Goal: Use online tool/utility: Use online tool/utility

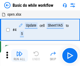
click at [19, 56] on img "button" at bounding box center [19, 54] width 6 height 6
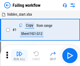
click at [19, 56] on img "button" at bounding box center [19, 54] width 6 height 6
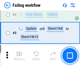
scroll to position [111, 0]
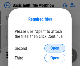
click at [55, 49] on span "Open" at bounding box center [54, 48] width 9 height 4
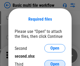
click at [55, 63] on span "Open" at bounding box center [54, 65] width 9 height 4
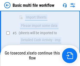
scroll to position [183, 0]
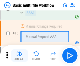
click at [19, 56] on img "button" at bounding box center [19, 54] width 6 height 6
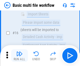
click at [19, 56] on img "button" at bounding box center [19, 54] width 6 height 6
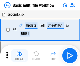
click at [19, 56] on img "button" at bounding box center [19, 54] width 6 height 6
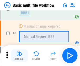
click at [19, 56] on img "button" at bounding box center [19, 54] width 6 height 6
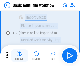
click at [19, 56] on img "button" at bounding box center [19, 54] width 6 height 6
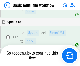
scroll to position [313, 0]
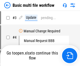
scroll to position [21, 0]
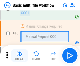
click at [19, 56] on img "button" at bounding box center [19, 54] width 6 height 6
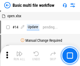
click at [19, 56] on img "button" at bounding box center [19, 54] width 6 height 6
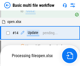
scroll to position [275, 0]
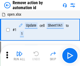
scroll to position [19, 0]
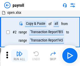
click at [19, 56] on img "button" at bounding box center [19, 54] width 6 height 6
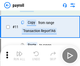
scroll to position [38, 0]
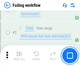
scroll to position [85, 0]
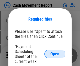
click at [55, 54] on span "Open" at bounding box center [54, 54] width 9 height 4
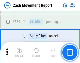
scroll to position [2331, 0]
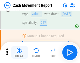
click at [19, 52] on img "button" at bounding box center [19, 50] width 6 height 6
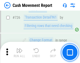
scroll to position [2740, 0]
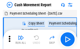
scroll to position [9, 0]
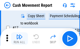
click at [19, 39] on img "button" at bounding box center [19, 37] width 6 height 6
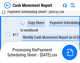
scroll to position [82, 0]
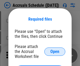
click at [55, 52] on span "Open" at bounding box center [54, 52] width 9 height 4
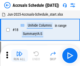
click at [19, 56] on img "button" at bounding box center [19, 54] width 6 height 6
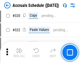
scroll to position [977, 0]
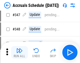
click at [19, 52] on img "button" at bounding box center [19, 50] width 6 height 6
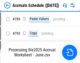
scroll to position [2206, 0]
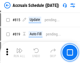
click at [19, 52] on img "button" at bounding box center [19, 50] width 6 height 6
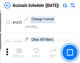
scroll to position [3076, 0]
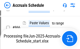
scroll to position [2597, 0]
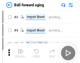
scroll to position [1, 0]
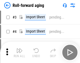
click at [19, 52] on img "button" at bounding box center [19, 50] width 6 height 6
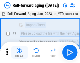
click at [19, 52] on img "button" at bounding box center [19, 50] width 6 height 6
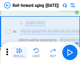
click at [19, 52] on img "button" at bounding box center [19, 50] width 6 height 6
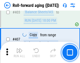
scroll to position [1821, 0]
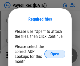
click at [55, 54] on span "Open" at bounding box center [54, 54] width 9 height 4
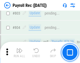
scroll to position [3337, 0]
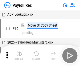
click at [19, 56] on img "button" at bounding box center [19, 54] width 6 height 6
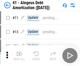
click at [19, 56] on img "button" at bounding box center [19, 54] width 6 height 6
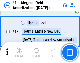
scroll to position [65, 0]
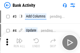
click at [19, 43] on img "button" at bounding box center [19, 41] width 6 height 6
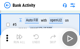
scroll to position [28, 0]
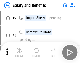
click at [19, 52] on img "button" at bounding box center [19, 50] width 6 height 6
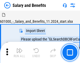
scroll to position [7, 0]
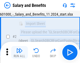
click at [19, 52] on img "button" at bounding box center [19, 50] width 6 height 6
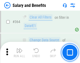
scroll to position [2473, 0]
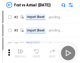
scroll to position [7, 0]
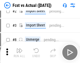
click at [19, 52] on img "button" at bounding box center [19, 50] width 6 height 6
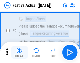
click at [19, 52] on img "button" at bounding box center [19, 50] width 6 height 6
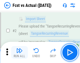
scroll to position [49, 0]
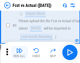
click at [19, 52] on img "button" at bounding box center [19, 50] width 6 height 6
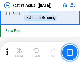
scroll to position [2514, 0]
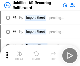
click at [19, 52] on img "button" at bounding box center [19, 54] width 6 height 6
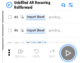
scroll to position [11, 0]
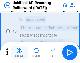
click at [19, 52] on img "button" at bounding box center [19, 50] width 6 height 6
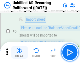
scroll to position [49, 0]
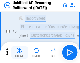
click at [19, 52] on img "button" at bounding box center [19, 50] width 6 height 6
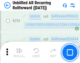
scroll to position [1784, 0]
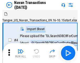
scroll to position [8, 0]
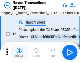
click at [19, 52] on img "button" at bounding box center [19, 50] width 6 height 6
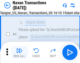
click at [19, 52] on img "button" at bounding box center [19, 50] width 6 height 6
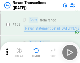
scroll to position [1703, 0]
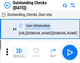
click at [19, 52] on img "button" at bounding box center [19, 50] width 6 height 6
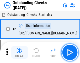
scroll to position [22, 0]
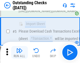
click at [19, 52] on img "button" at bounding box center [19, 50] width 6 height 6
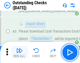
scroll to position [55, 0]
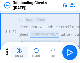
click at [19, 52] on img "button" at bounding box center [19, 50] width 6 height 6
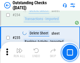
scroll to position [1595, 0]
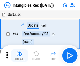
click at [19, 56] on img "button" at bounding box center [19, 54] width 6 height 6
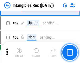
scroll to position [205, 0]
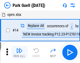
click at [19, 52] on img "button" at bounding box center [19, 50] width 6 height 6
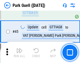
scroll to position [657, 0]
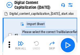
scroll to position [15, 0]
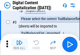
click at [19, 44] on img "button" at bounding box center [19, 42] width 6 height 6
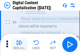
click at [19, 44] on img "button" at bounding box center [19, 42] width 6 height 6
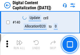
scroll to position [557, 0]
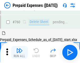
click at [19, 52] on img "button" at bounding box center [19, 50] width 6 height 6
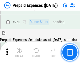
scroll to position [1456, 0]
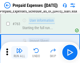
click at [19, 52] on img "button" at bounding box center [19, 50] width 6 height 6
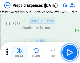
scroll to position [1487, 0]
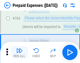
click at [19, 52] on img "button" at bounding box center [19, 50] width 6 height 6
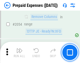
scroll to position [5490, 0]
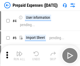
click at [19, 56] on img "button" at bounding box center [19, 54] width 6 height 6
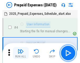
scroll to position [23, 0]
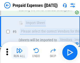
click at [19, 52] on img "button" at bounding box center [19, 50] width 6 height 6
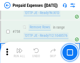
scroll to position [1871, 0]
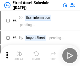
click at [19, 56] on img "button" at bounding box center [19, 54] width 6 height 6
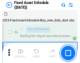
scroll to position [28, 0]
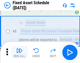
click at [19, 52] on img "button" at bounding box center [19, 50] width 6 height 6
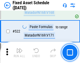
scroll to position [1825, 0]
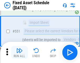
click at [19, 52] on img "button" at bounding box center [19, 50] width 6 height 6
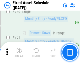
scroll to position [2561, 0]
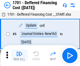
click at [19, 56] on img "button" at bounding box center [19, 54] width 6 height 6
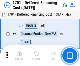
scroll to position [63, 0]
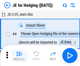
click at [19, 52] on img "button" at bounding box center [19, 54] width 6 height 6
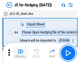
scroll to position [1, 0]
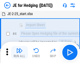
click at [19, 52] on img "button" at bounding box center [19, 50] width 6 height 6
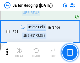
scroll to position [340, 0]
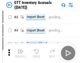
scroll to position [1, 0]
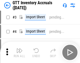
click at [19, 52] on img "button" at bounding box center [19, 50] width 6 height 6
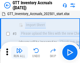
click at [19, 52] on img "button" at bounding box center [19, 50] width 6 height 6
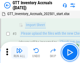
scroll to position [34, 0]
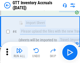
click at [19, 52] on img "button" at bounding box center [19, 50] width 6 height 6
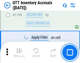
scroll to position [4289, 0]
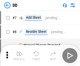
click at [19, 56] on img "button" at bounding box center [19, 54] width 6 height 6
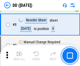
scroll to position [51, 0]
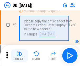
click at [19, 56] on img "button" at bounding box center [19, 54] width 6 height 6
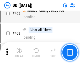
scroll to position [2350, 0]
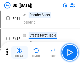
click at [19, 52] on img "button" at bounding box center [19, 50] width 6 height 6
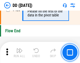
scroll to position [2514, 0]
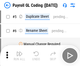
click at [19, 56] on img "button" at bounding box center [19, 54] width 6 height 6
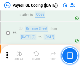
scroll to position [63, 0]
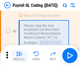
click at [19, 56] on img "button" at bounding box center [19, 54] width 6 height 6
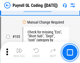
scroll to position [1232, 0]
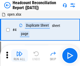
click at [19, 56] on img "button" at bounding box center [19, 54] width 6 height 6
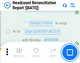
scroll to position [631, 0]
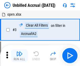
click at [19, 56] on img "button" at bounding box center [19, 54] width 6 height 6
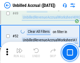
scroll to position [476, 0]
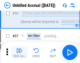
click at [19, 52] on img "button" at bounding box center [19, 50] width 6 height 6
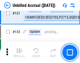
scroll to position [1564, 0]
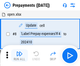
click at [19, 56] on img "button" at bounding box center [19, 54] width 6 height 6
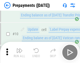
scroll to position [33, 0]
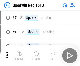
click at [19, 56] on img "button" at bounding box center [19, 54] width 6 height 6
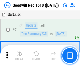
scroll to position [90, 0]
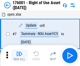
click at [19, 56] on img "button" at bounding box center [19, 54] width 6 height 6
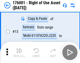
scroll to position [34, 0]
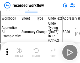
click at [19, 52] on img "button" at bounding box center [19, 50] width 6 height 6
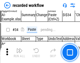
scroll to position [1642, 0]
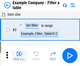
click at [19, 56] on img "button" at bounding box center [19, 54] width 6 height 6
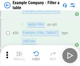
scroll to position [481, 0]
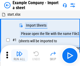
click at [19, 52] on img "button" at bounding box center [19, 54] width 6 height 6
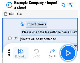
scroll to position [8, 0]
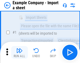
click at [19, 52] on img "button" at bounding box center [19, 50] width 6 height 6
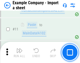
scroll to position [116, 0]
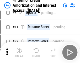
click at [19, 52] on img "button" at bounding box center [19, 50] width 6 height 6
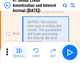
click at [19, 52] on img "button" at bounding box center [19, 50] width 6 height 6
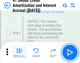
scroll to position [562, 0]
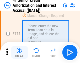
click at [19, 52] on img "button" at bounding box center [19, 50] width 6 height 6
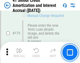
scroll to position [615, 0]
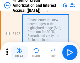
click at [19, 52] on img "button" at bounding box center [19, 50] width 6 height 6
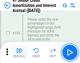
scroll to position [670, 0]
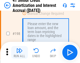
click at [19, 52] on img "button" at bounding box center [19, 50] width 6 height 6
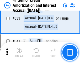
scroll to position [1342, 0]
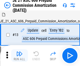
click at [19, 52] on img "button" at bounding box center [19, 54] width 6 height 6
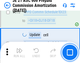
scroll to position [981, 0]
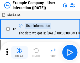
click at [19, 52] on img "button" at bounding box center [19, 50] width 6 height 6
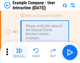
click at [19, 52] on img "button" at bounding box center [19, 50] width 6 height 6
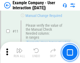
scroll to position [114, 0]
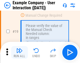
click at [19, 52] on img "button" at bounding box center [19, 50] width 6 height 6
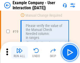
click at [19, 52] on img "button" at bounding box center [19, 50] width 6 height 6
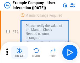
click at [19, 52] on img "button" at bounding box center [19, 50] width 6 height 6
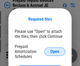
click at [55, 52] on span "Open" at bounding box center [54, 52] width 9 height 4
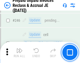
scroll to position [709, 0]
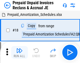
click at [19, 52] on img "button" at bounding box center [19, 50] width 6 height 6
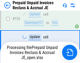
scroll to position [682, 0]
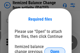
click at [55, 50] on span "Open" at bounding box center [54, 52] width 9 height 4
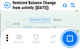
scroll to position [1011, 0]
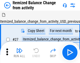
scroll to position [8, 0]
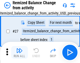
click at [19, 52] on img "button" at bounding box center [19, 50] width 6 height 6
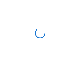
scroll to position [2, 0]
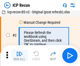
click at [19, 56] on img "button" at bounding box center [19, 54] width 6 height 6
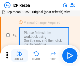
click at [19, 56] on img "button" at bounding box center [19, 54] width 6 height 6
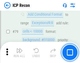
scroll to position [515, 0]
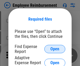
click at [55, 49] on span "Open" at bounding box center [54, 49] width 9 height 4
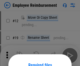
scroll to position [46, 0]
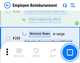
scroll to position [1428, 0]
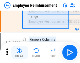
click at [19, 52] on img "button" at bounding box center [19, 50] width 6 height 6
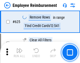
scroll to position [3145, 0]
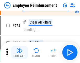
click at [19, 52] on img "button" at bounding box center [19, 50] width 6 height 6
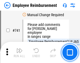
scroll to position [3685, 0]
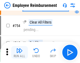
click at [19, 52] on img "button" at bounding box center [19, 50] width 6 height 6
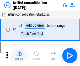
click at [19, 56] on img "button" at bounding box center [19, 54] width 6 height 6
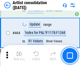
scroll to position [2300, 0]
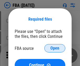
click at [55, 49] on span "Open" at bounding box center [54, 48] width 9 height 4
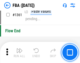
scroll to position [5641, 0]
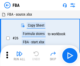
scroll to position [5, 0]
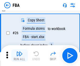
click at [19, 56] on img "button" at bounding box center [19, 54] width 6 height 6
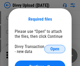
click at [55, 49] on span "Open" at bounding box center [54, 49] width 9 height 4
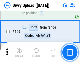
scroll to position [544, 0]
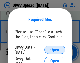
click at [55, 49] on span "Open" at bounding box center [54, 49] width 9 height 4
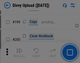
scroll to position [764, 0]
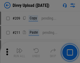
scroll to position [892, 0]
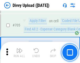
scroll to position [3593, 0]
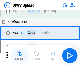
click at [19, 56] on img "button" at bounding box center [19, 54] width 6 height 6
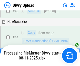
scroll to position [58, 0]
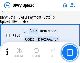
scroll to position [618, 0]
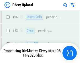
scroll to position [544, 0]
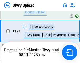
scroll to position [734, 0]
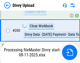
scroll to position [850, 0]
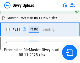
scroll to position [992, 0]
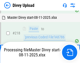
scroll to position [1108, 0]
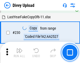
scroll to position [1303, 0]
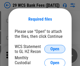
click at [55, 49] on span "Open" at bounding box center [54, 49] width 9 height 4
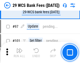
scroll to position [512, 0]
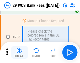
click at [19, 52] on img "button" at bounding box center [19, 50] width 6 height 6
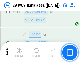
scroll to position [2642, 0]
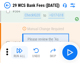
click at [19, 52] on img "button" at bounding box center [19, 50] width 6 height 6
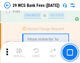
scroll to position [2840, 0]
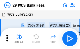
scroll to position [9, 0]
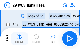
click at [19, 39] on img "button" at bounding box center [19, 37] width 6 height 6
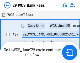
scroll to position [3, 0]
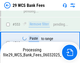
scroll to position [2834, 0]
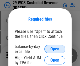
click at [55, 49] on span "Open" at bounding box center [54, 49] width 9 height 4
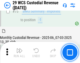
scroll to position [549, 0]
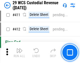
click at [19, 52] on img "button" at bounding box center [19, 50] width 6 height 6
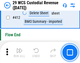
scroll to position [2508, 0]
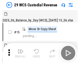
scroll to position [13, 0]
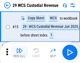
click at [19, 52] on img "button" at bounding box center [19, 50] width 6 height 6
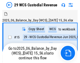
scroll to position [10, 0]
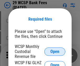
click at [55, 52] on span "Open" at bounding box center [54, 52] width 9 height 4
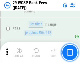
scroll to position [2018, 0]
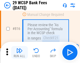
click at [19, 52] on img "button" at bounding box center [19, 50] width 6 height 6
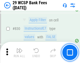
scroll to position [3332, 0]
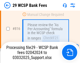
scroll to position [3229, 0]
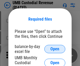
click at [55, 49] on span "Open" at bounding box center [54, 49] width 9 height 4
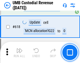
scroll to position [2706, 0]
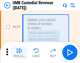
click at [19, 52] on img "button" at bounding box center [19, 50] width 6 height 6
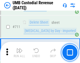
scroll to position [3197, 0]
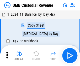
scroll to position [4, 0]
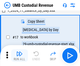
click at [19, 56] on img "button" at bounding box center [19, 54] width 6 height 6
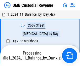
scroll to position [4, 0]
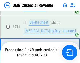
scroll to position [3185, 0]
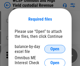
click at [55, 49] on span "Open" at bounding box center [54, 49] width 9 height 4
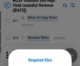
scroll to position [41, 0]
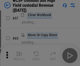
scroll to position [229, 0]
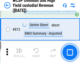
scroll to position [4445, 0]
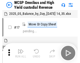
scroll to position [3, 0]
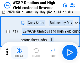
click at [19, 52] on img "button" at bounding box center [19, 50] width 6 height 6
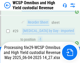
scroll to position [109, 0]
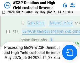
scroll to position [109, 0]
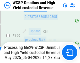
scroll to position [4388, 0]
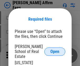
click at [55, 50] on span "Open" at bounding box center [54, 52] width 9 height 4
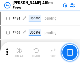
scroll to position [1428, 0]
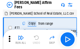
scroll to position [5, 0]
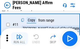
click at [19, 39] on img "button" at bounding box center [19, 37] width 6 height 6
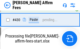
scroll to position [1192, 0]
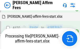
scroll to position [1385, 0]
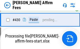
scroll to position [1192, 0]
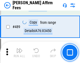
scroll to position [1371, 0]
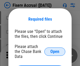
click at [55, 50] on span "Open" at bounding box center [54, 52] width 9 height 4
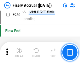
scroll to position [1664, 0]
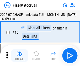
click at [19, 56] on img "button" at bounding box center [19, 54] width 6 height 6
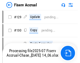
scroll to position [1046, 0]
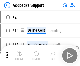
click at [19, 52] on img "button" at bounding box center [19, 54] width 6 height 6
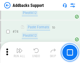
scroll to position [382, 0]
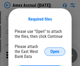
click at [55, 52] on span "Open" at bounding box center [54, 52] width 9 height 4
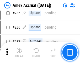
scroll to position [1438, 0]
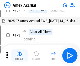
click at [19, 56] on img "button" at bounding box center [19, 54] width 6 height 6
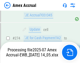
scroll to position [1531, 0]
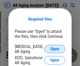
click at [55, 49] on span "Open" at bounding box center [54, 49] width 9 height 4
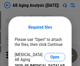
scroll to position [8, 0]
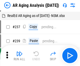
scroll to position [5, 0]
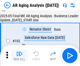
click at [19, 56] on img "button" at bounding box center [19, 54] width 6 height 6
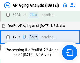
scroll to position [814, 0]
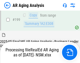
scroll to position [785, 0]
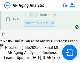
scroll to position [830, 0]
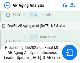
scroll to position [830, 0]
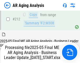
scroll to position [790, 0]
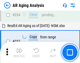
scroll to position [808, 0]
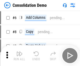
click at [19, 56] on img "button" at bounding box center [19, 54] width 6 height 6
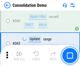
scroll to position [1760, 0]
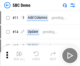
click at [19, 56] on img "button" at bounding box center [19, 54] width 6 height 6
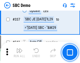
scroll to position [1382, 0]
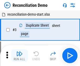
click at [19, 56] on img "button" at bounding box center [19, 54] width 6 height 6
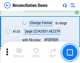
scroll to position [624, 0]
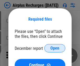
click at [55, 49] on span "Open" at bounding box center [54, 48] width 9 height 4
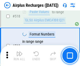
scroll to position [2260, 0]
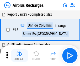
click at [19, 56] on img "button" at bounding box center [19, 54] width 6 height 6
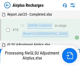
scroll to position [23, 0]
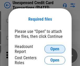
click at [55, 49] on span "Open" at bounding box center [54, 49] width 9 height 4
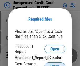
click at [55, 65] on span "Open" at bounding box center [54, 67] width 9 height 4
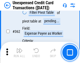
scroll to position [1351, 0]
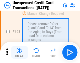
click at [19, 52] on img "button" at bounding box center [19, 50] width 6 height 6
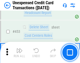
scroll to position [1791, 0]
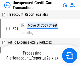
scroll to position [8, 0]
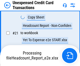
scroll to position [85, 0]
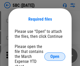
click at [55, 57] on span "Open" at bounding box center [54, 57] width 9 height 4
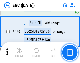
scroll to position [1026, 0]
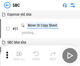
scroll to position [5, 0]
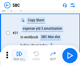
click at [19, 56] on img "button" at bounding box center [19, 54] width 6 height 6
